Goal: Task Accomplishment & Management: Complete application form

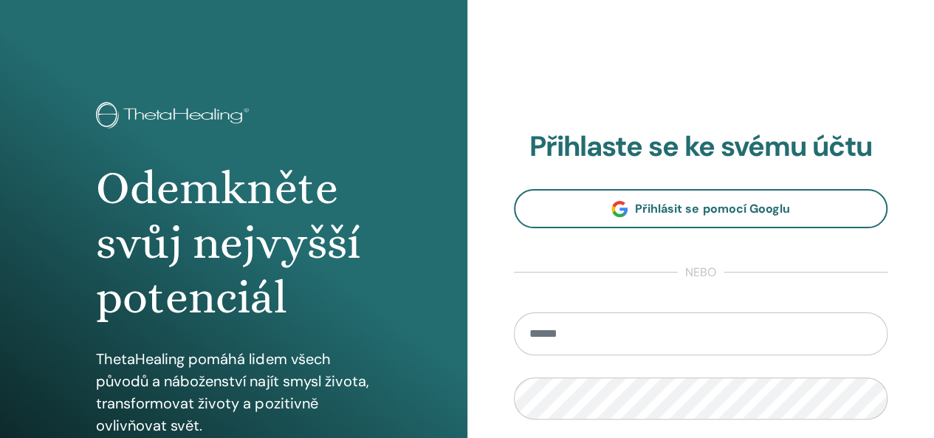
click at [558, 334] on input "email" at bounding box center [701, 333] width 374 height 43
type input "**********"
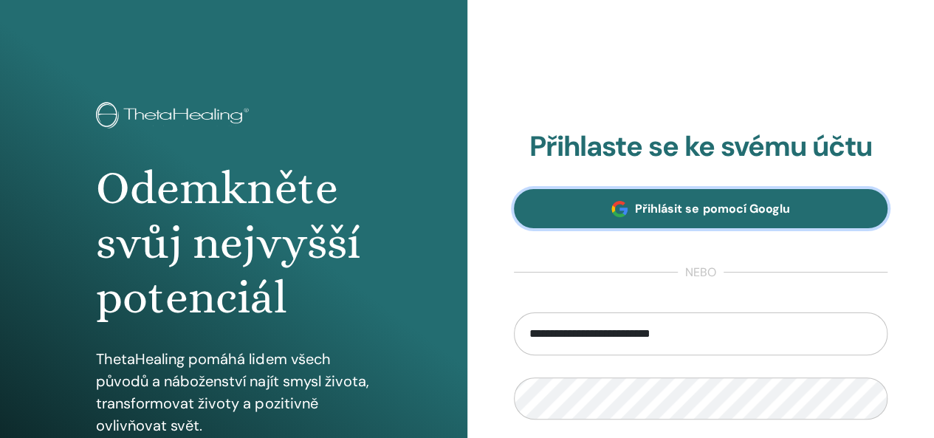
click at [673, 202] on font "Přihlásit se pomocí Googlu" at bounding box center [712, 209] width 154 height 16
